Goal: Information Seeking & Learning: Learn about a topic

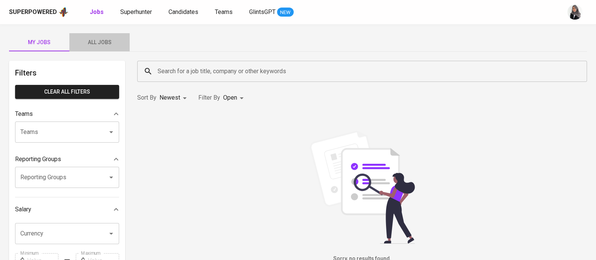
click at [112, 41] on span "All Jobs" at bounding box center [99, 42] width 51 height 9
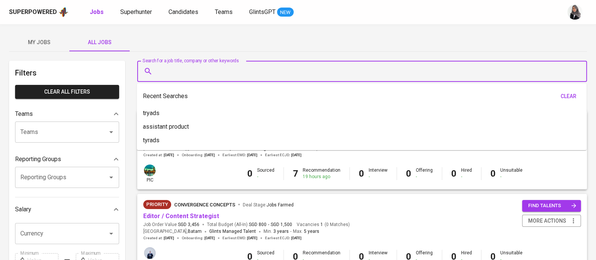
click at [226, 73] on input "Search for a job title, company or other keywords" at bounding box center [364, 71] width 416 height 14
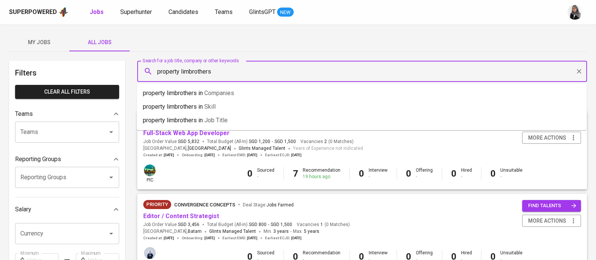
type input "property limbrothers"
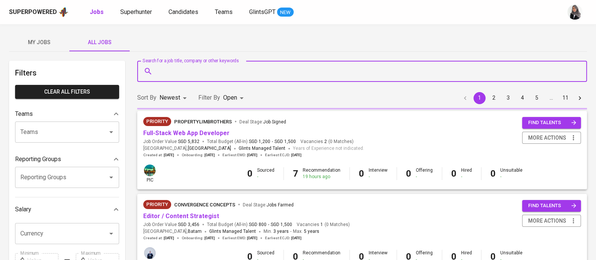
click at [183, 47] on div "My Jobs All Jobs" at bounding box center [298, 42] width 578 height 18
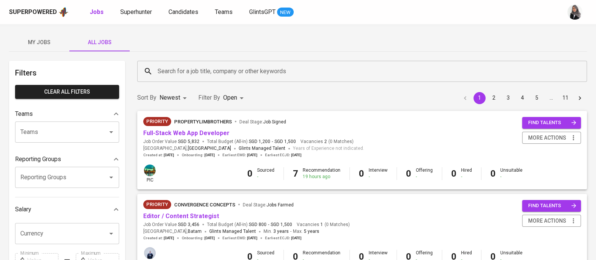
scroll to position [2, 0]
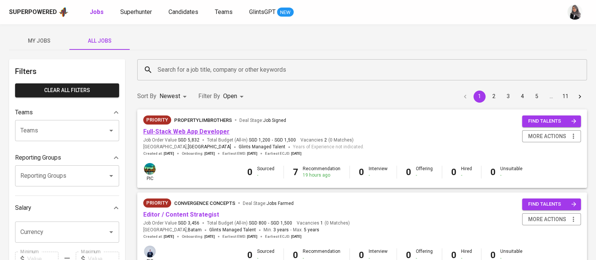
click at [202, 130] on link "Full-Stack Web App Developer" at bounding box center [186, 131] width 86 height 7
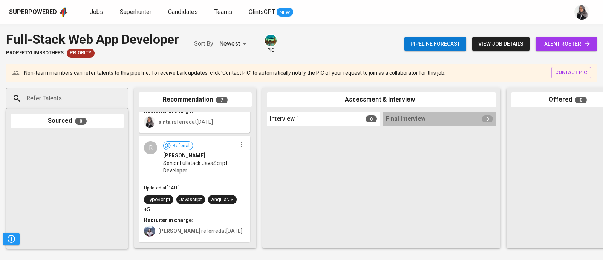
scroll to position [285, 0]
